Goal: Obtain resource: Obtain resource

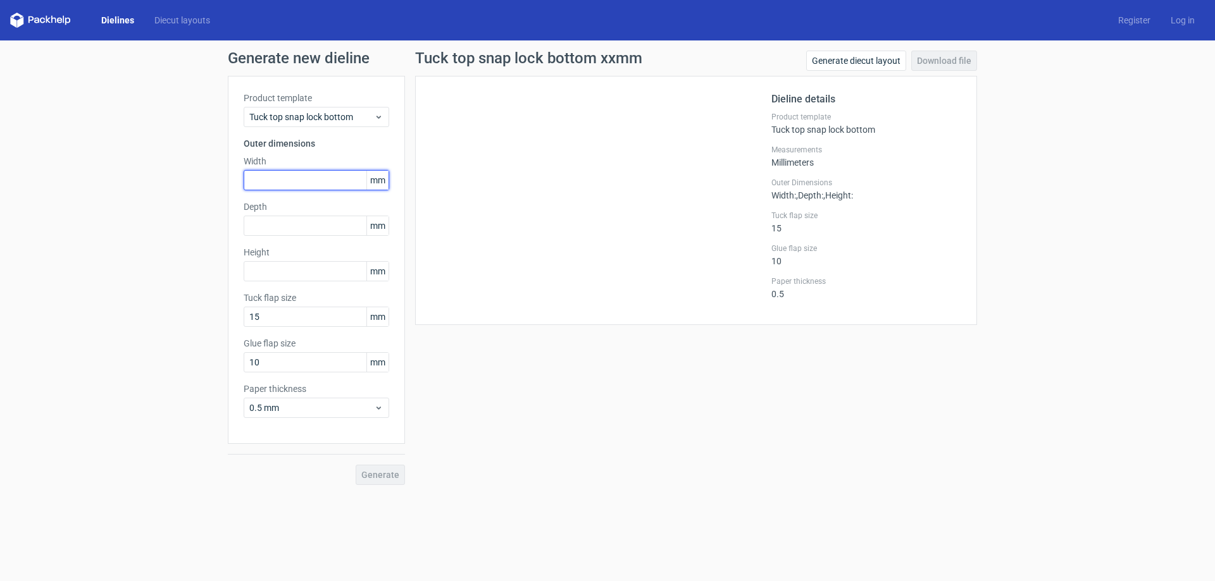
click at [312, 170] on input "text" at bounding box center [317, 180] width 146 height 20
type input "260"
click at [114, 18] on link "Dielines" at bounding box center [117, 20] width 53 height 13
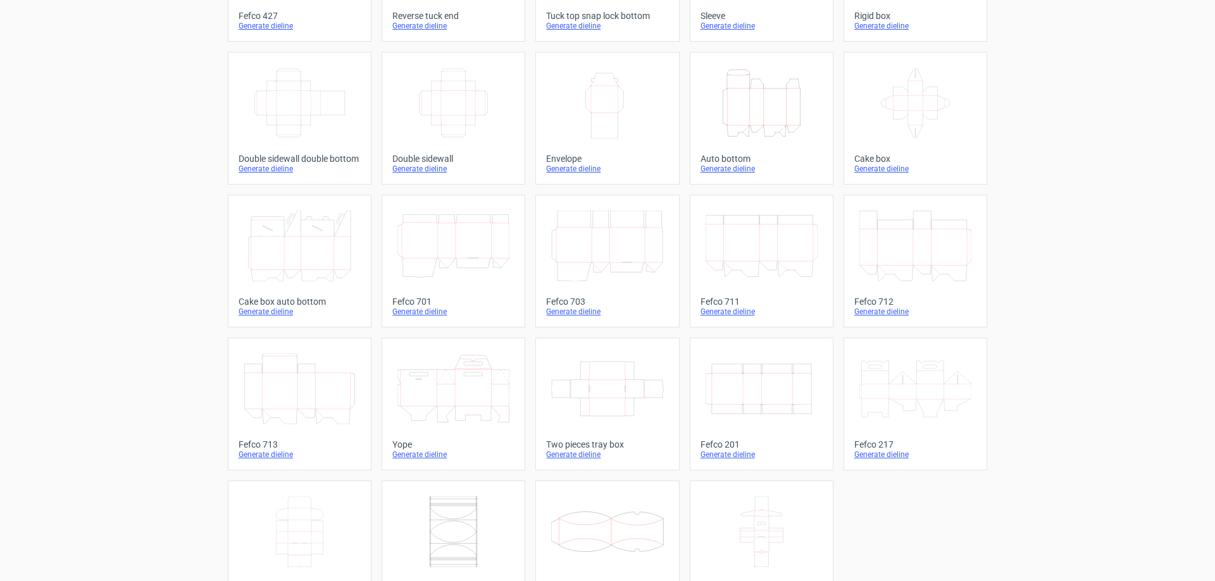
scroll to position [209, 0]
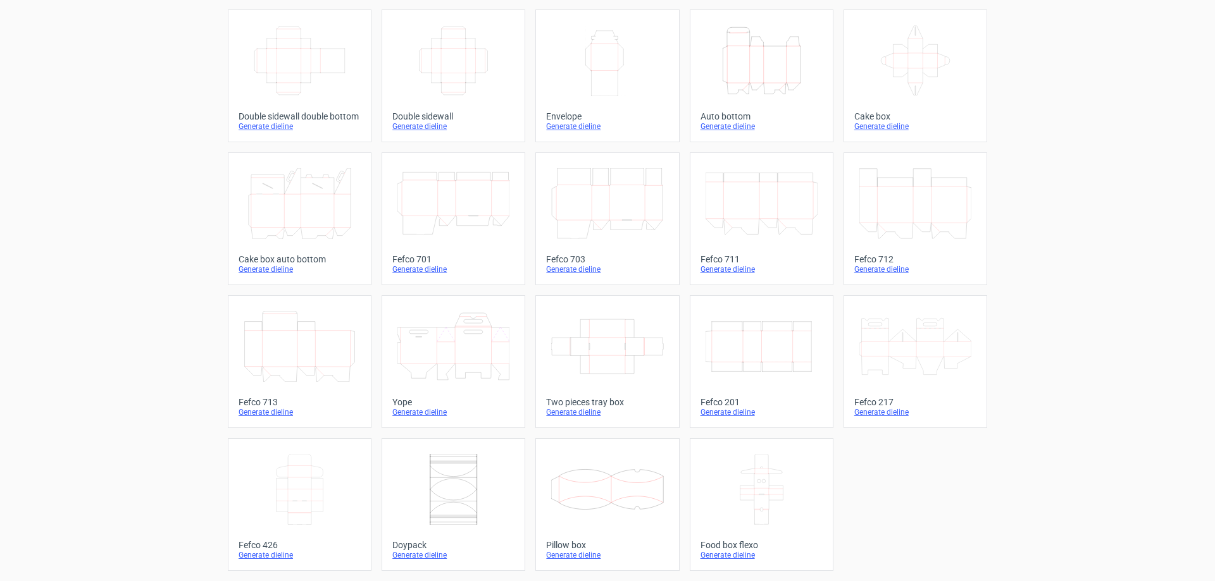
click at [889, 345] on line at bounding box center [889, 349] width 0 height 15
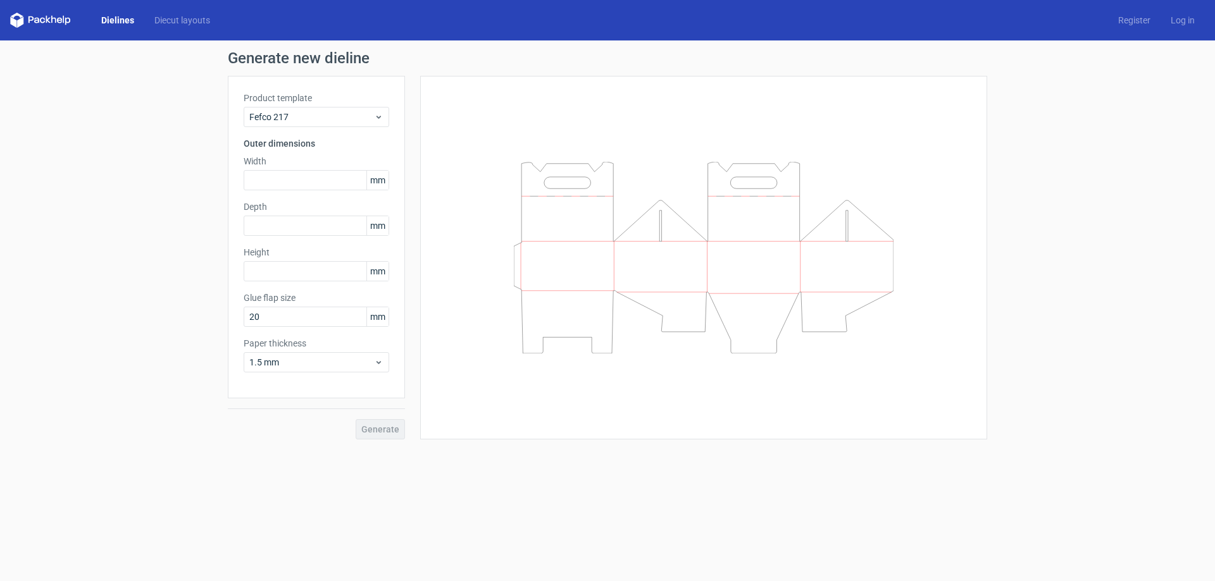
click at [331, 163] on label "Width" at bounding box center [317, 161] width 146 height 13
click at [338, 187] on input "text" at bounding box center [317, 180] width 146 height 20
type input "260"
type input "85"
type input "185"
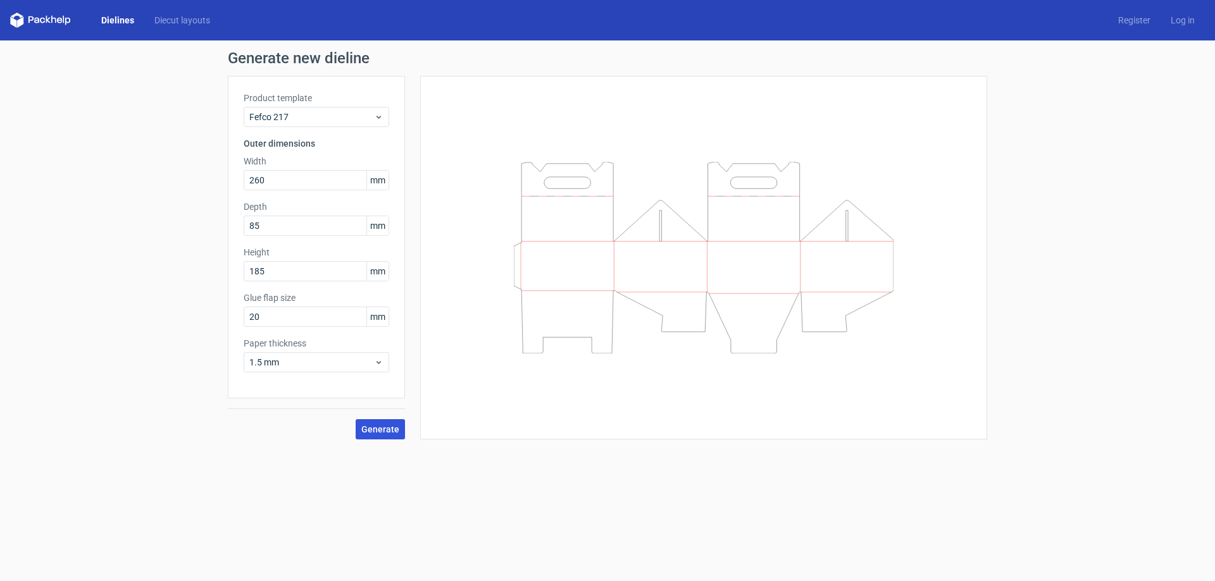
click at [393, 426] on span "Generate" at bounding box center [380, 429] width 38 height 9
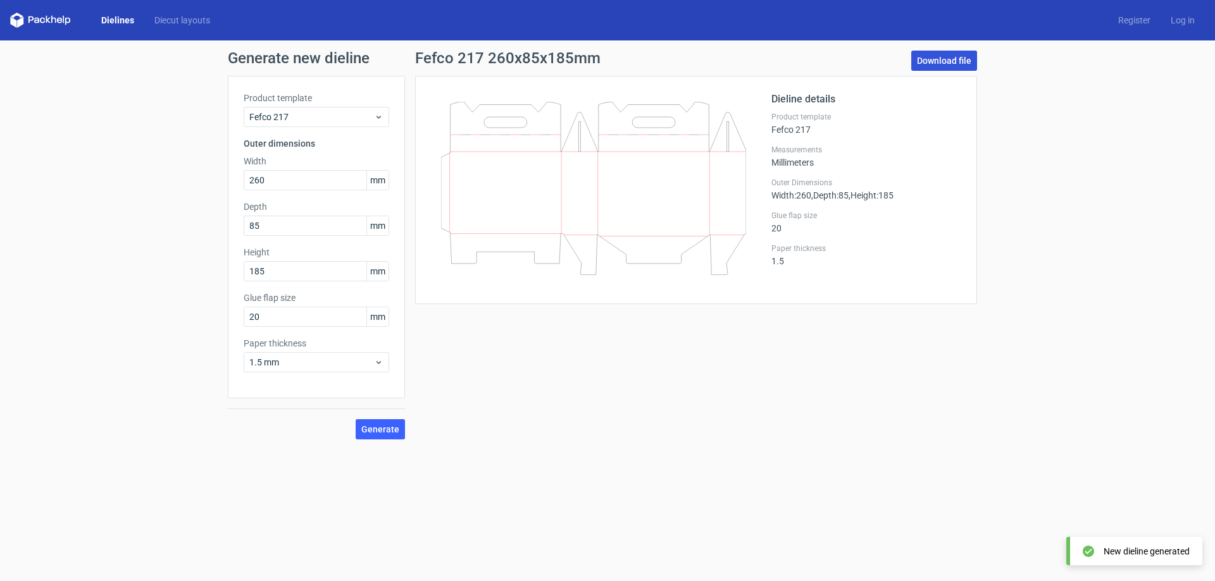
click at [952, 65] on link "Download file" at bounding box center [944, 61] width 66 height 20
click at [926, 58] on link "Download file" at bounding box center [944, 61] width 66 height 20
click at [175, 16] on link "Diecut layouts" at bounding box center [182, 20] width 76 height 13
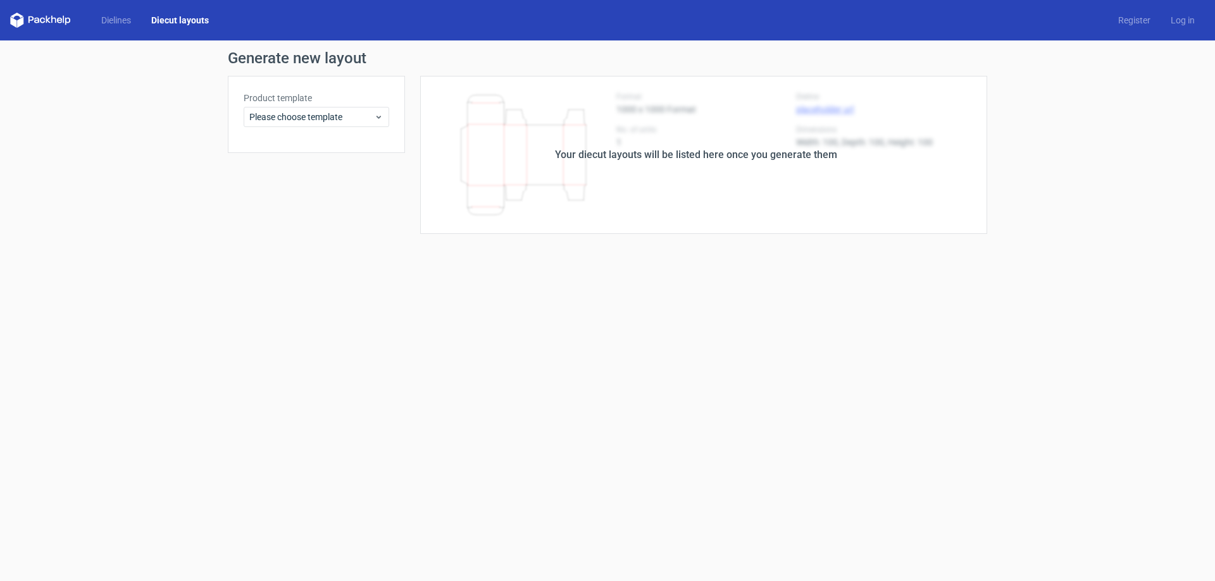
click at [276, 104] on label "Product template" at bounding box center [317, 98] width 146 height 13
click at [277, 104] on div "Product template Please choose template" at bounding box center [317, 109] width 146 height 35
click at [284, 115] on span "Please choose template" at bounding box center [311, 117] width 125 height 13
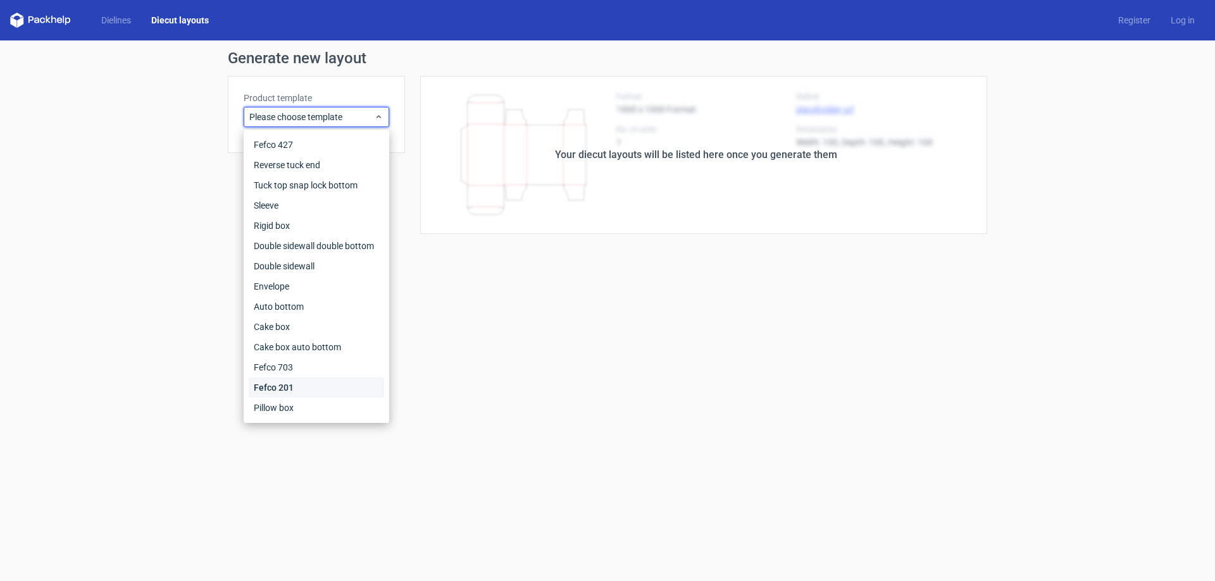
click at [291, 386] on div "Fefco 201" at bounding box center [316, 388] width 135 height 20
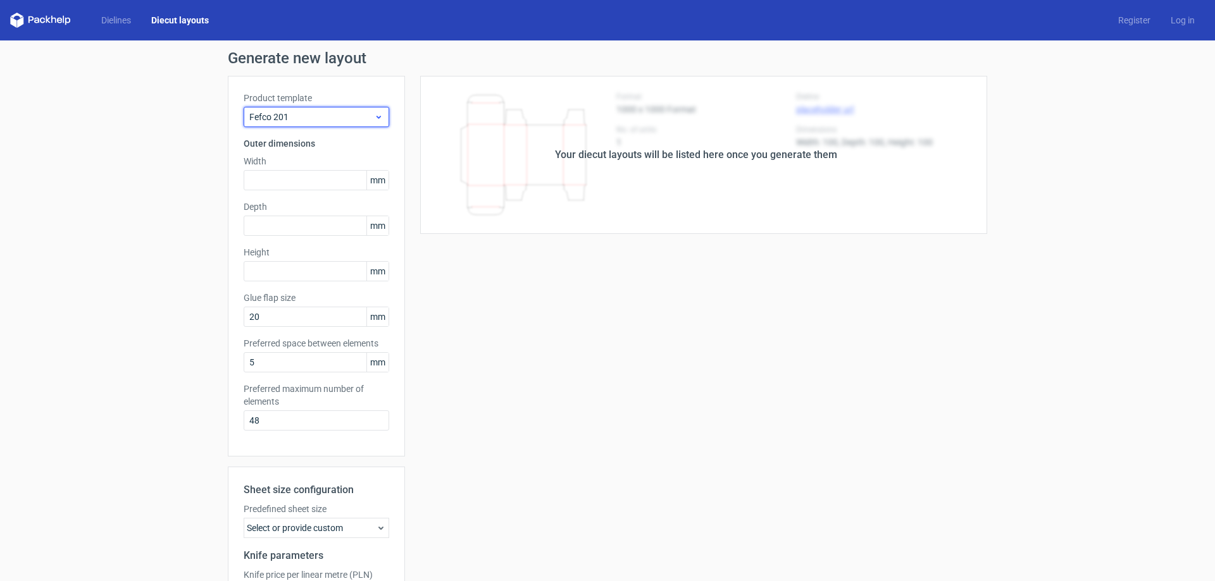
click at [351, 111] on span "Fefco 201" at bounding box center [311, 117] width 125 height 13
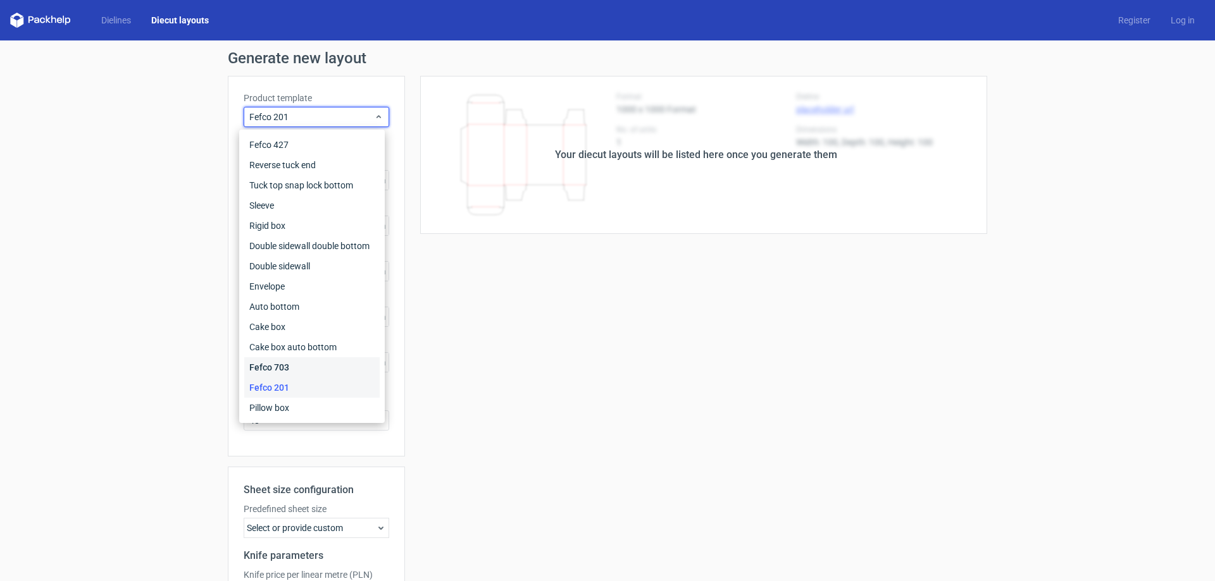
click at [279, 364] on div "Fefco 703" at bounding box center [311, 367] width 135 height 20
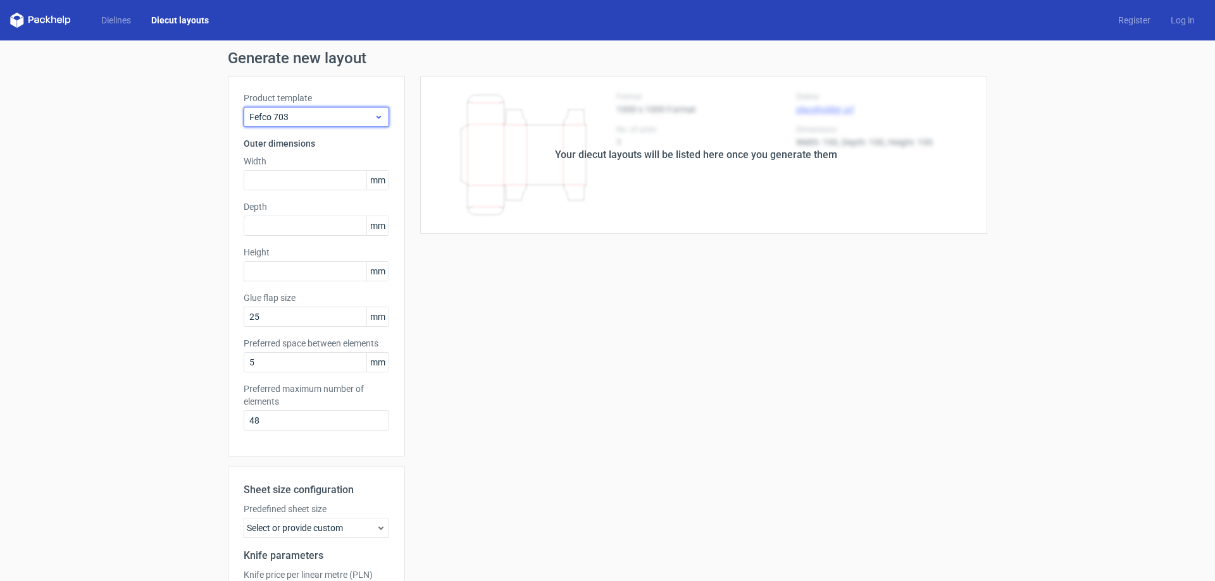
click at [339, 118] on span "Fefco 703" at bounding box center [311, 117] width 125 height 13
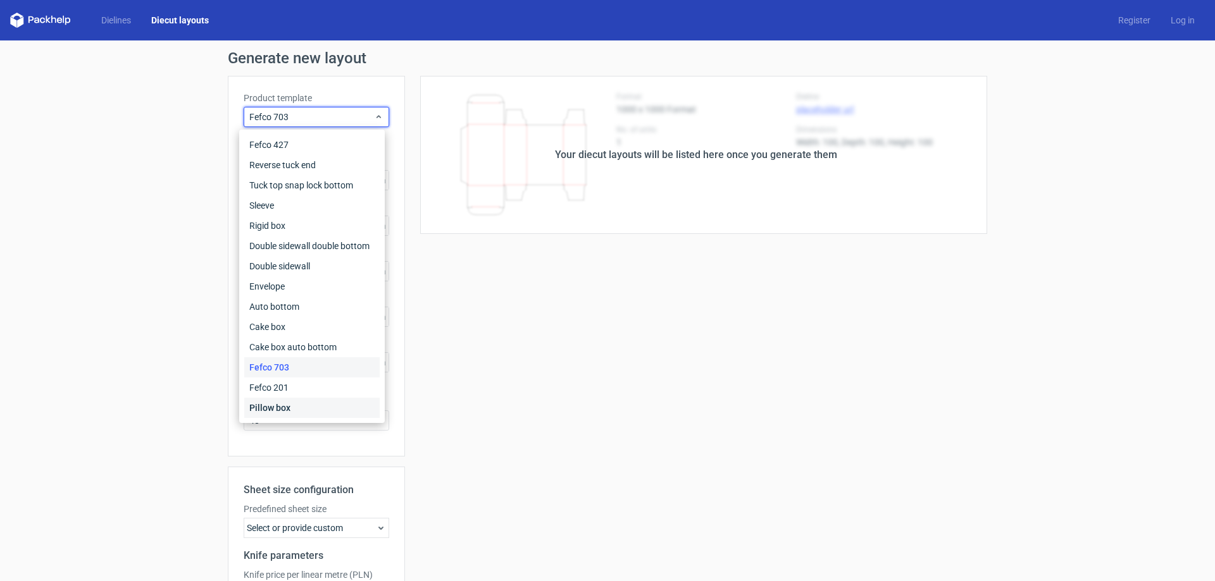
click at [299, 413] on div "Pillow box" at bounding box center [311, 408] width 135 height 20
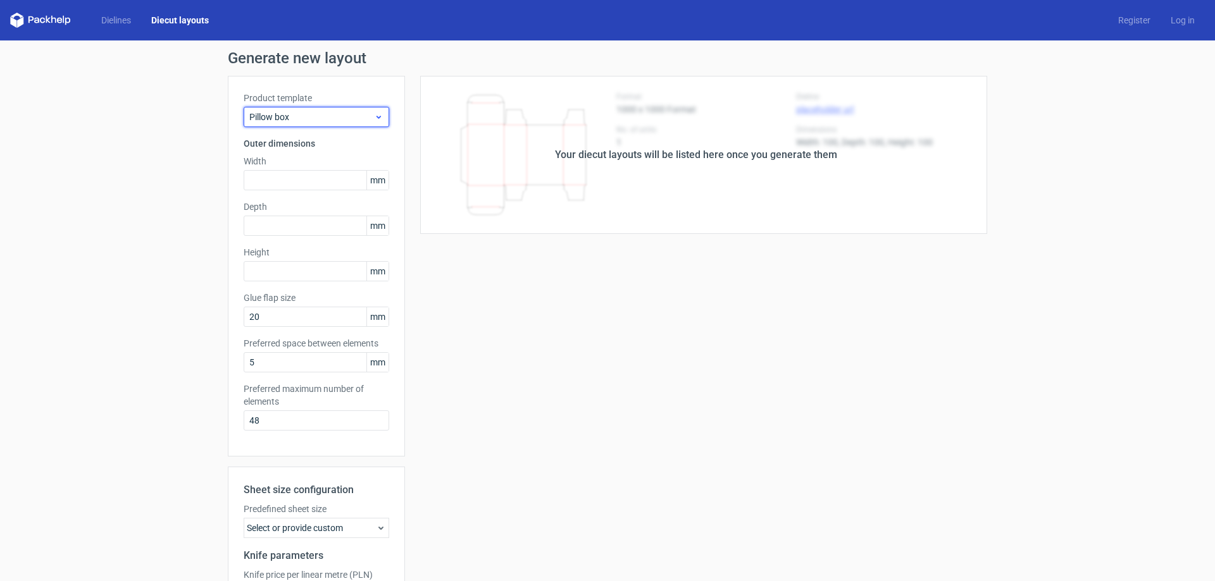
click at [342, 111] on span "Pillow box" at bounding box center [311, 117] width 125 height 13
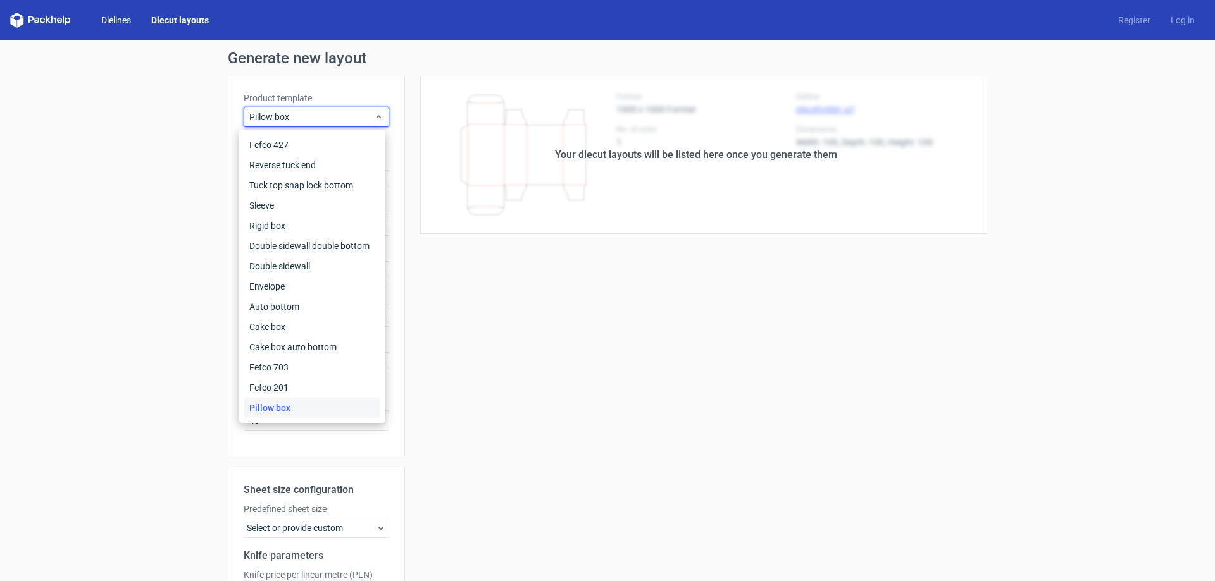
drag, startPoint x: 121, startPoint y: 30, endPoint x: 116, endPoint y: 21, distance: 10.5
click at [121, 29] on div "Dielines Diecut layouts Register Log in" at bounding box center [607, 20] width 1215 height 40
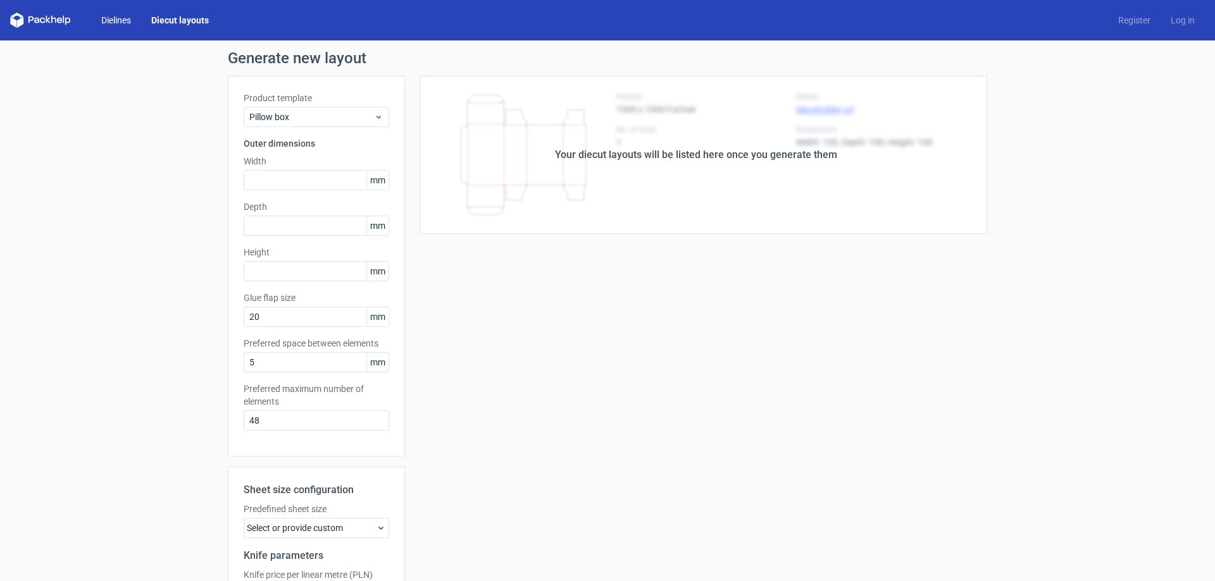
click at [115, 20] on link "Dielines" at bounding box center [116, 20] width 50 height 13
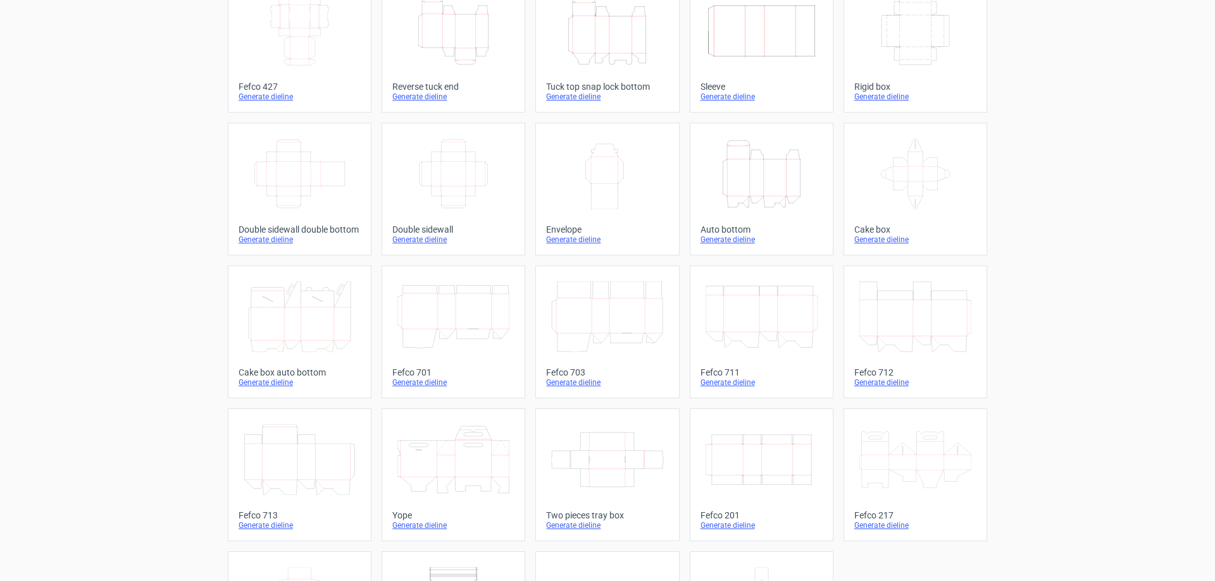
scroll to position [209, 0]
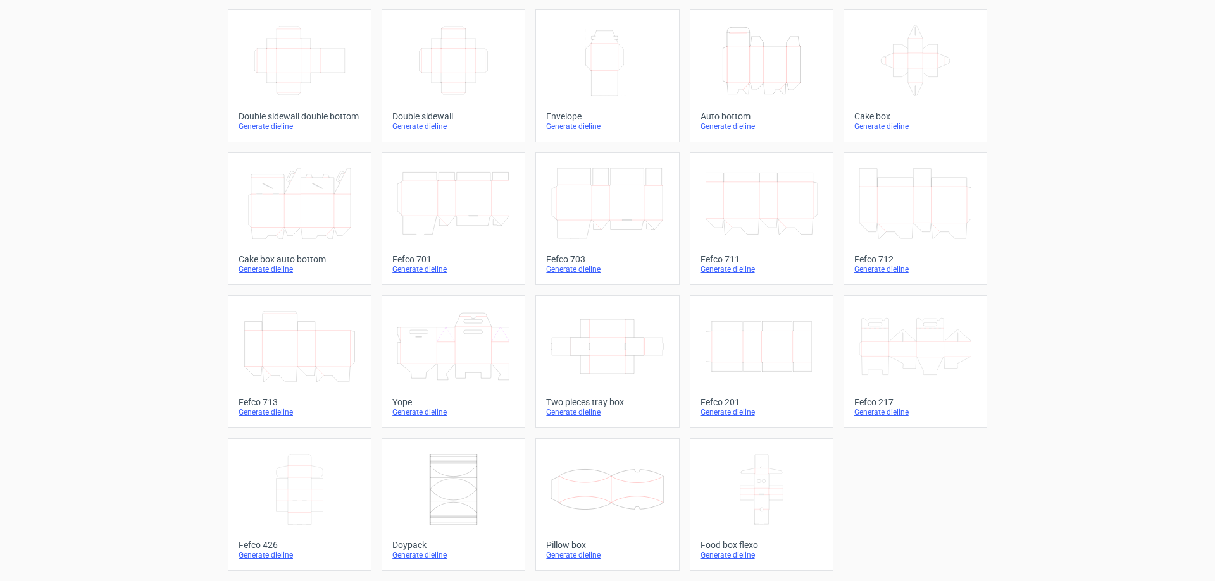
click at [874, 357] on icon at bounding box center [915, 346] width 112 height 71
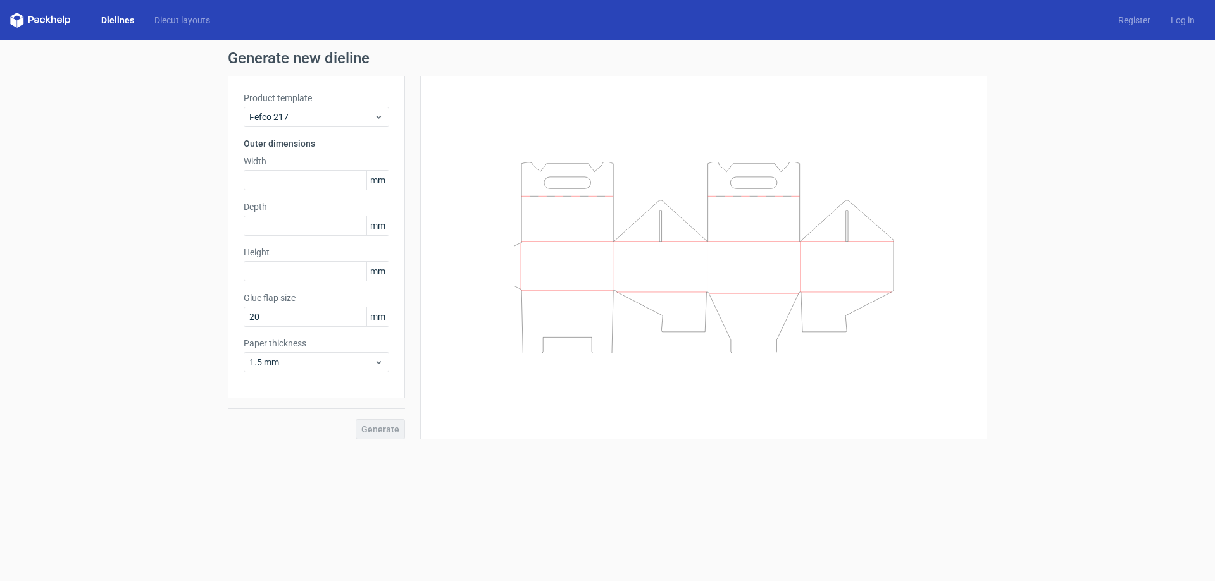
click at [173, 11] on div "Dielines Diecut layouts Register Log in" at bounding box center [607, 20] width 1215 height 40
click at [196, 18] on link "Diecut layouts" at bounding box center [182, 20] width 76 height 13
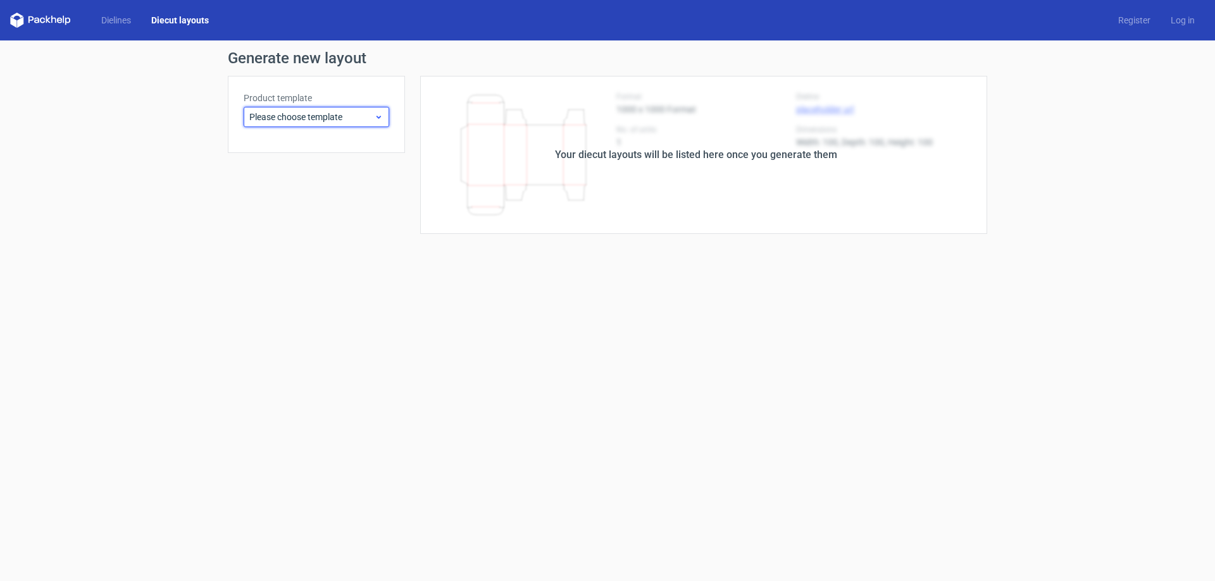
click at [364, 122] on span "Please choose template" at bounding box center [311, 117] width 125 height 13
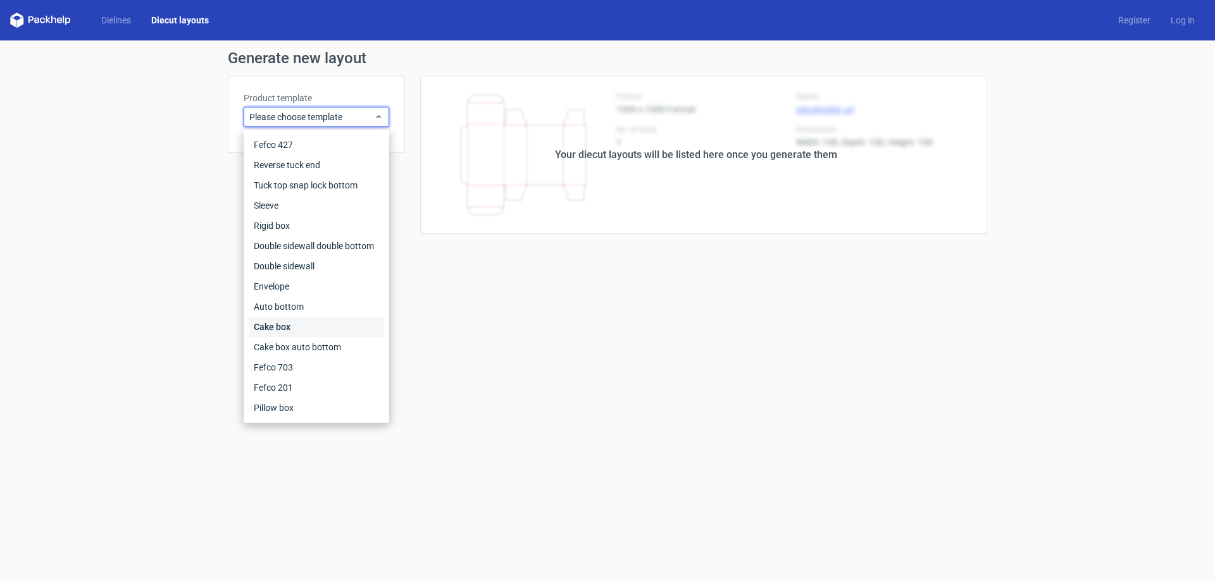
click at [307, 328] on div "Cake box" at bounding box center [316, 327] width 135 height 20
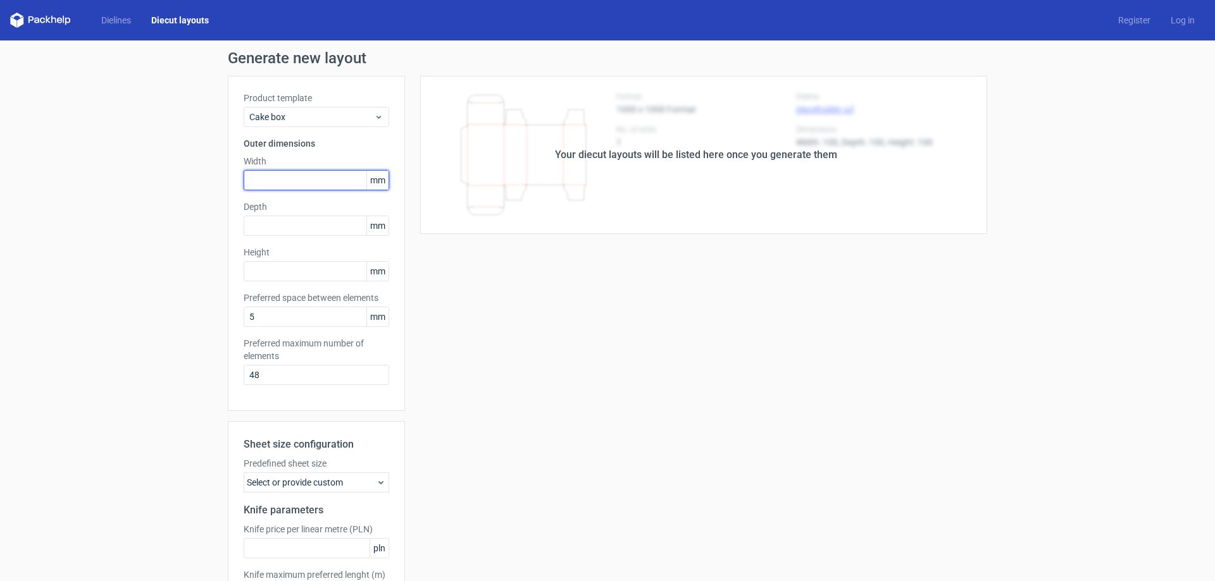
click at [338, 185] on input "text" at bounding box center [317, 180] width 146 height 20
click at [118, 19] on link "Dielines" at bounding box center [116, 20] width 50 height 13
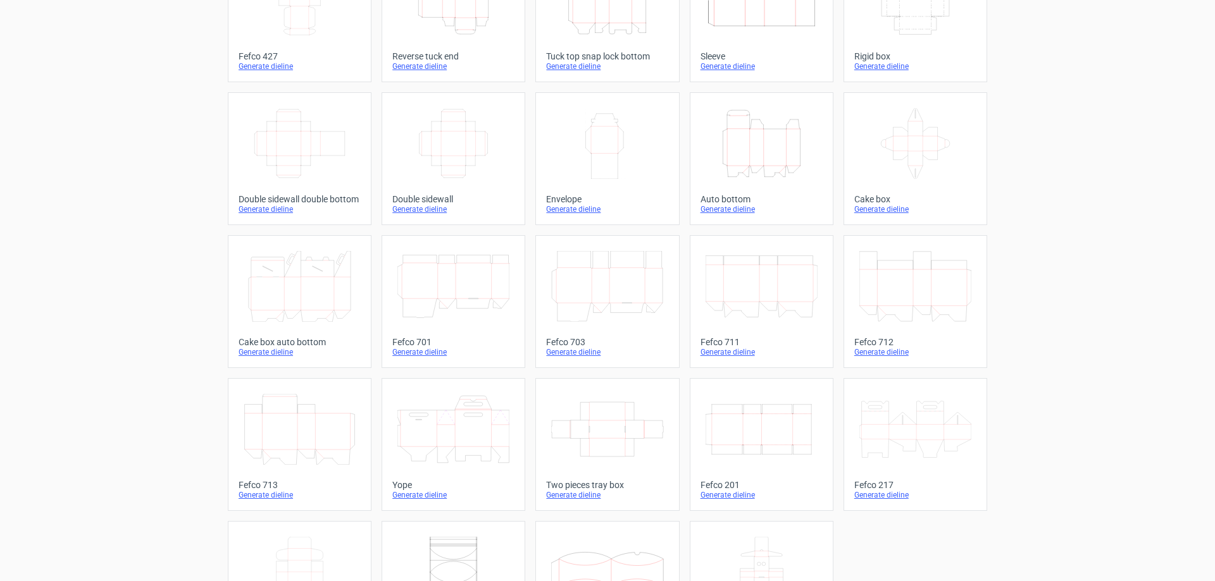
scroll to position [209, 0]
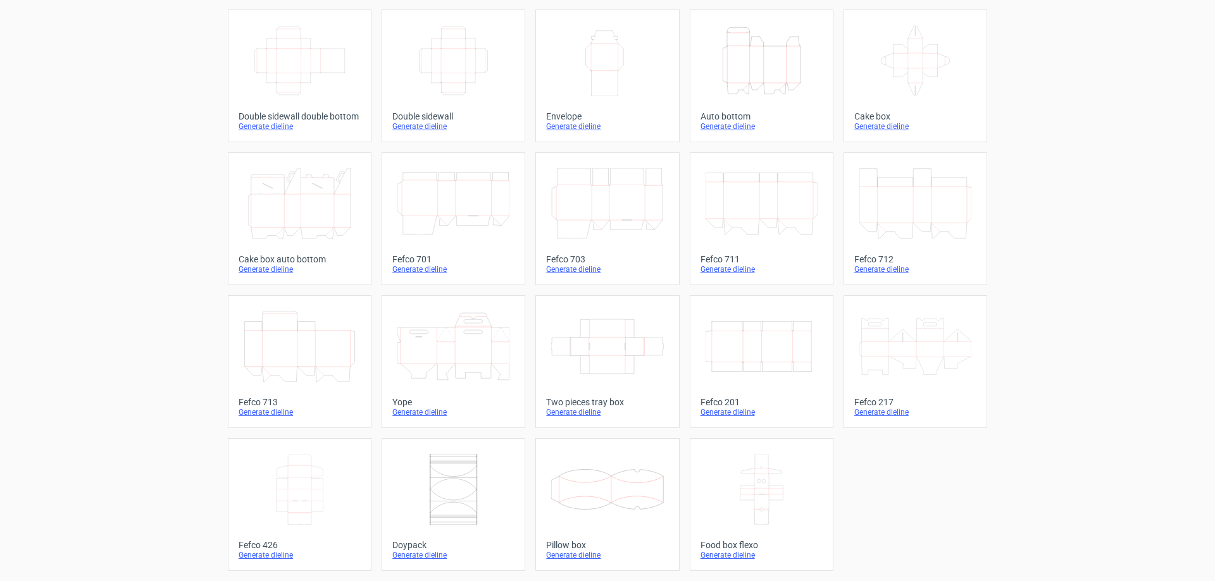
click at [886, 364] on icon at bounding box center [915, 346] width 112 height 71
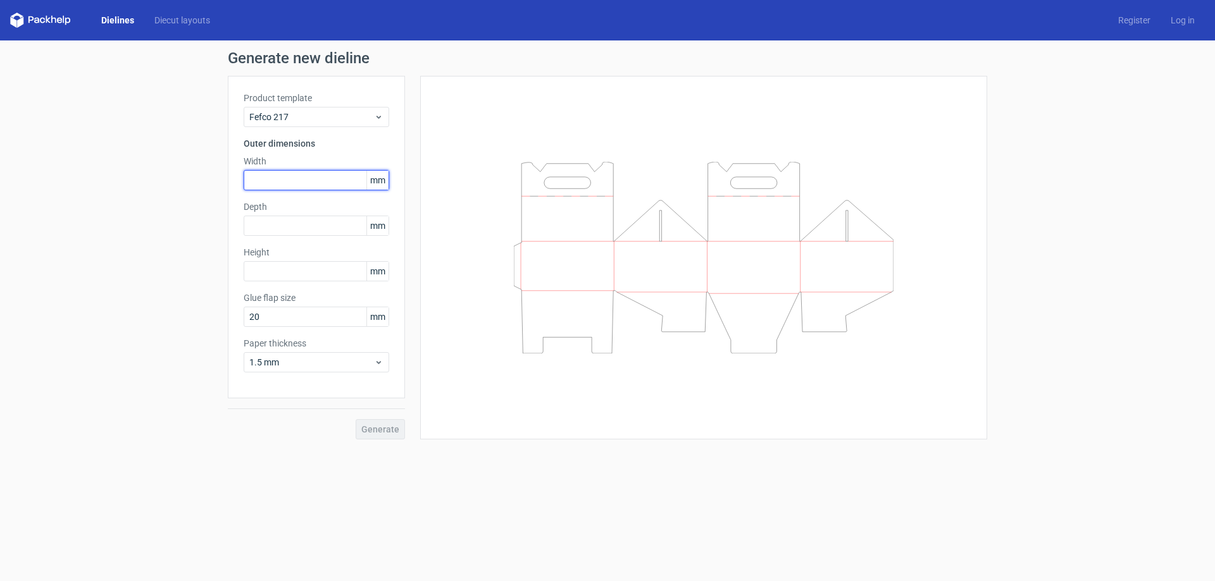
click at [333, 177] on input "text" at bounding box center [317, 180] width 146 height 20
type input "260"
type input "85"
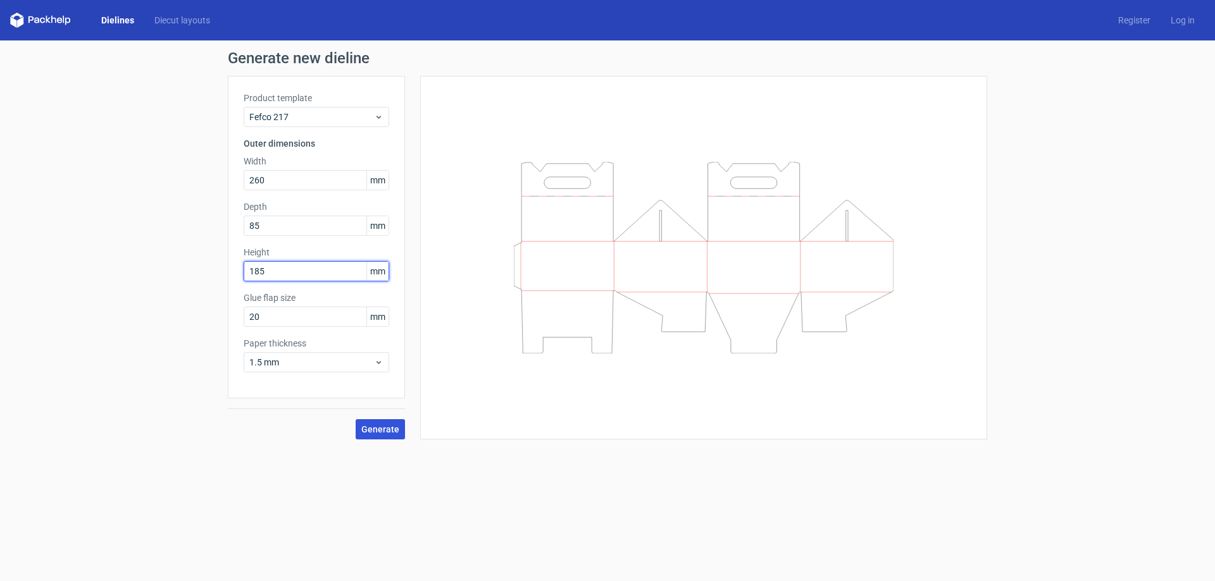
type input "185"
click at [393, 428] on span "Generate" at bounding box center [380, 429] width 38 height 9
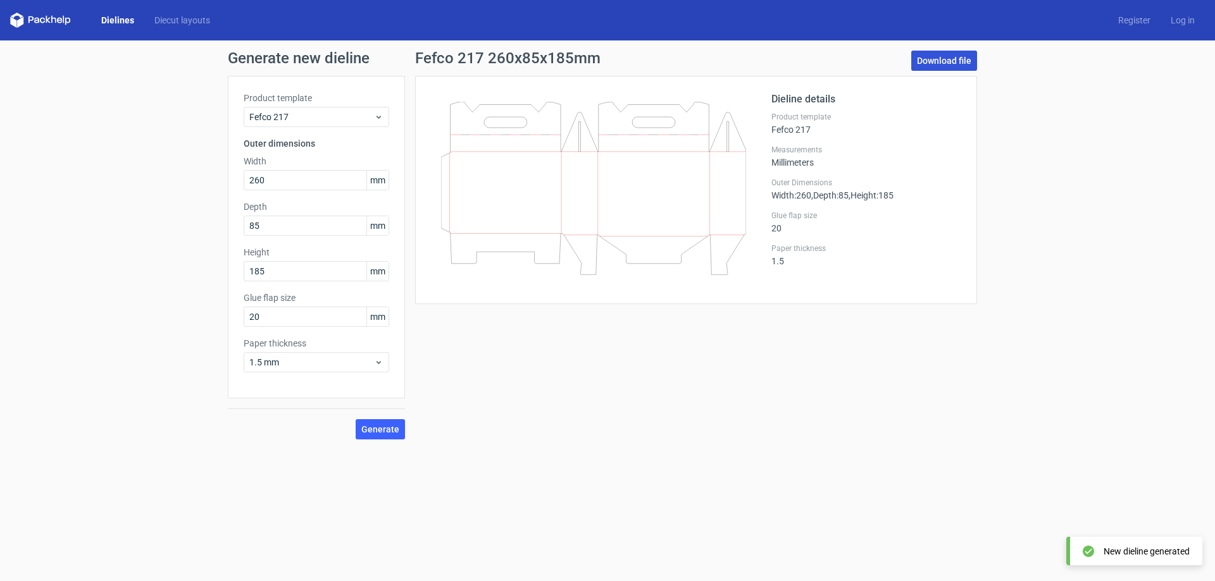
click at [960, 58] on link "Download file" at bounding box center [944, 61] width 66 height 20
click at [663, 301] on div "Dieline details Product template Fefco 217 Measurements Millimeters Outer Dimen…" at bounding box center [696, 190] width 562 height 228
